Goal: Navigation & Orientation: Find specific page/section

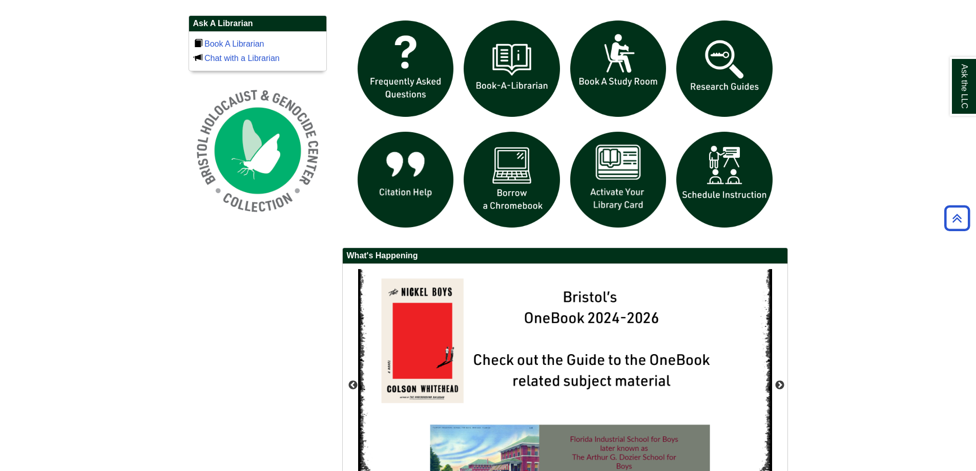
scroll to position [839, 0]
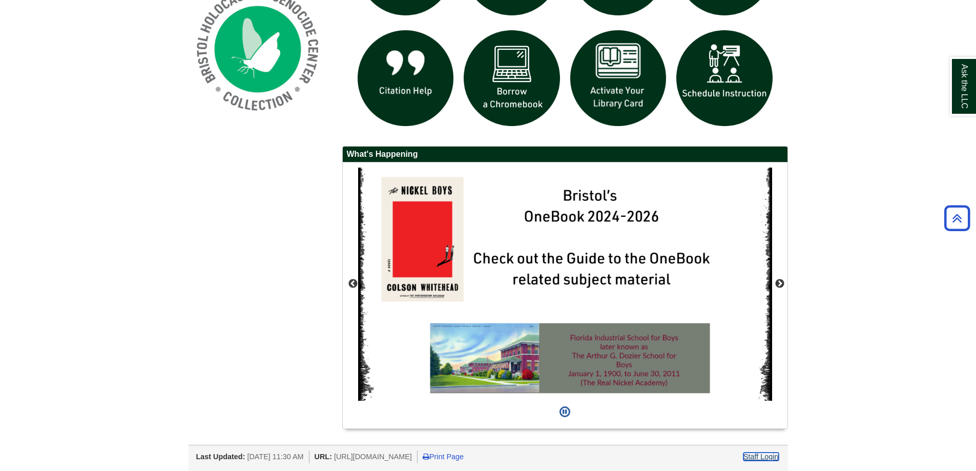
click at [761, 454] on link "Staff Login" at bounding box center [761, 456] width 35 height 8
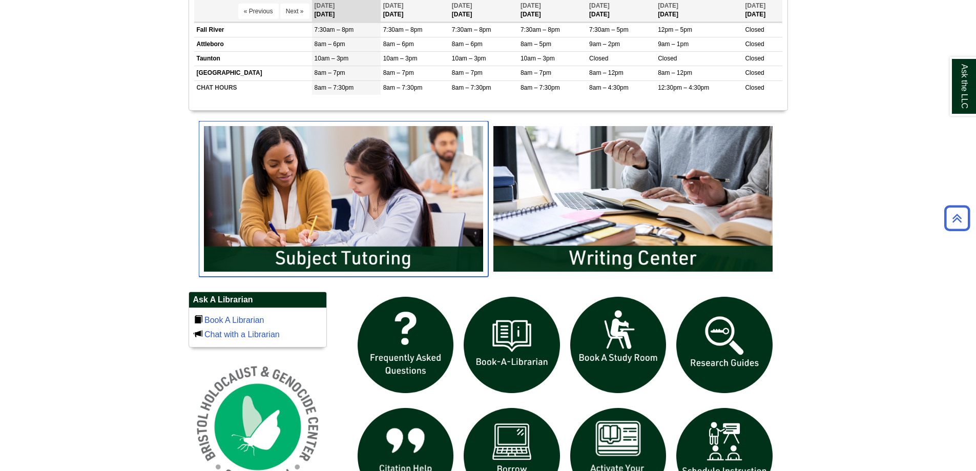
click at [334, 243] on img "slideshow" at bounding box center [344, 199] width 290 height 156
